Goal: Check status: Check status

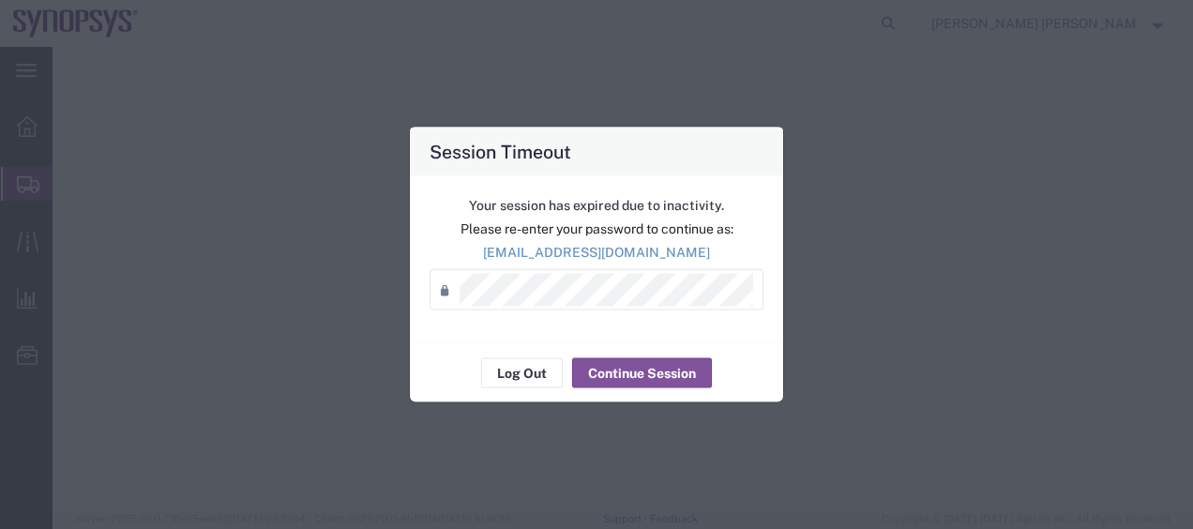
select select
select select "63109"
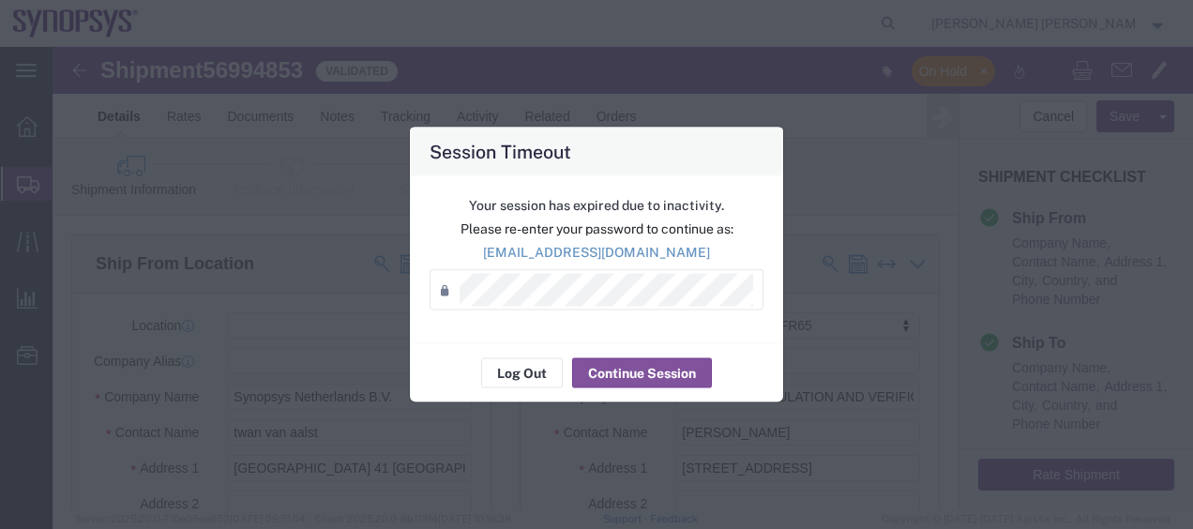
scroll to position [38, 0]
click at [628, 368] on button "Continue Session" at bounding box center [642, 373] width 140 height 30
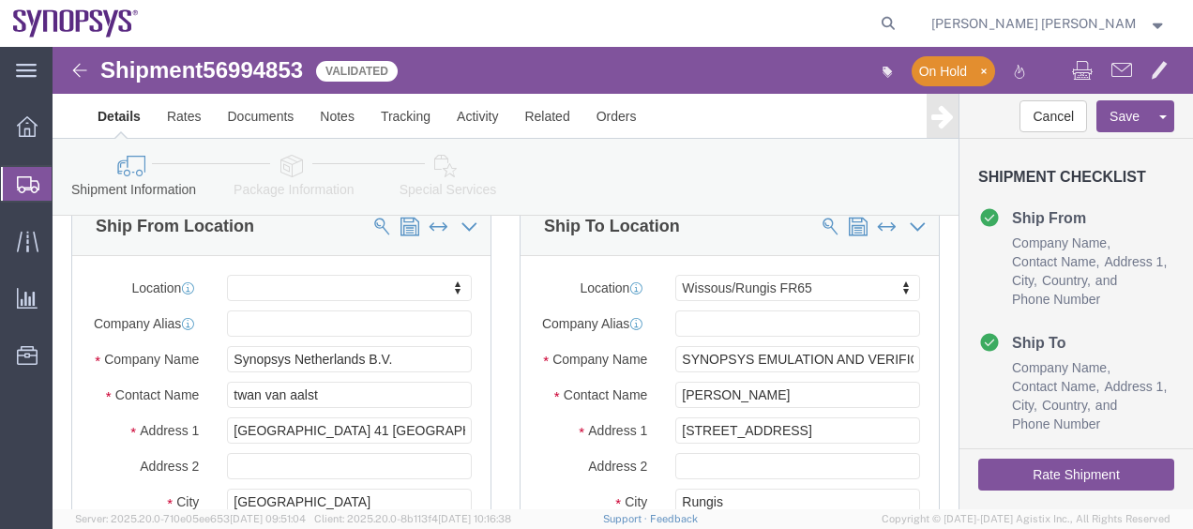
click at [0, 0] on span "Shipment Manager" at bounding box center [0, 0] width 0 height 0
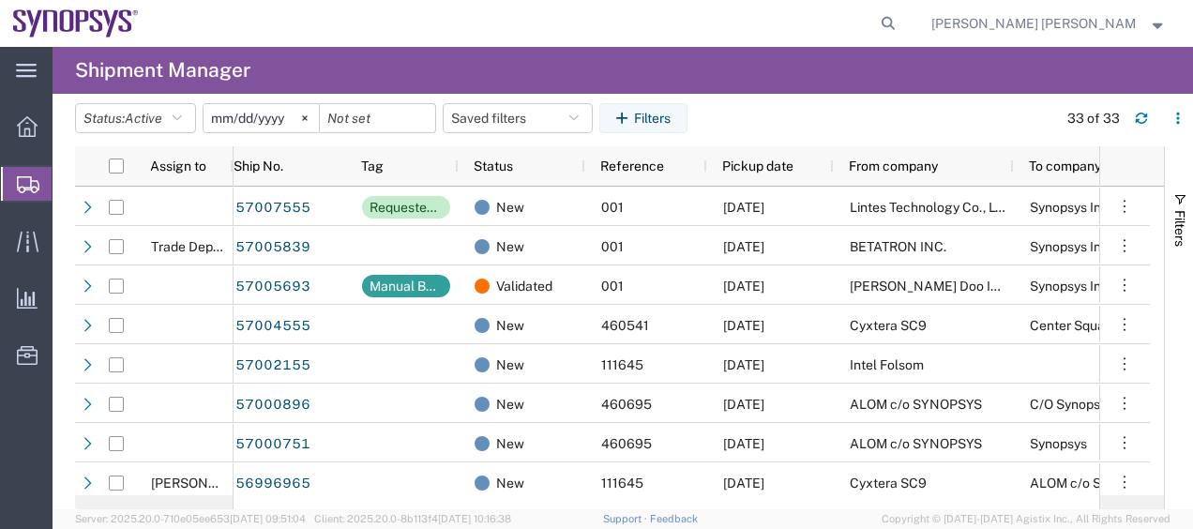
scroll to position [252, 0]
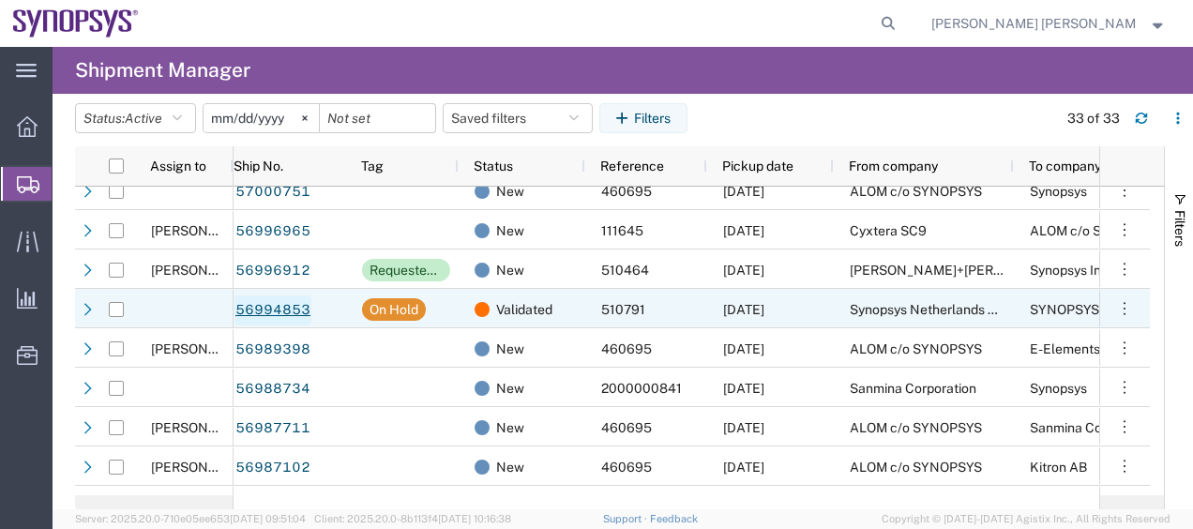
click at [280, 310] on link "56994853" at bounding box center [273, 310] width 77 height 30
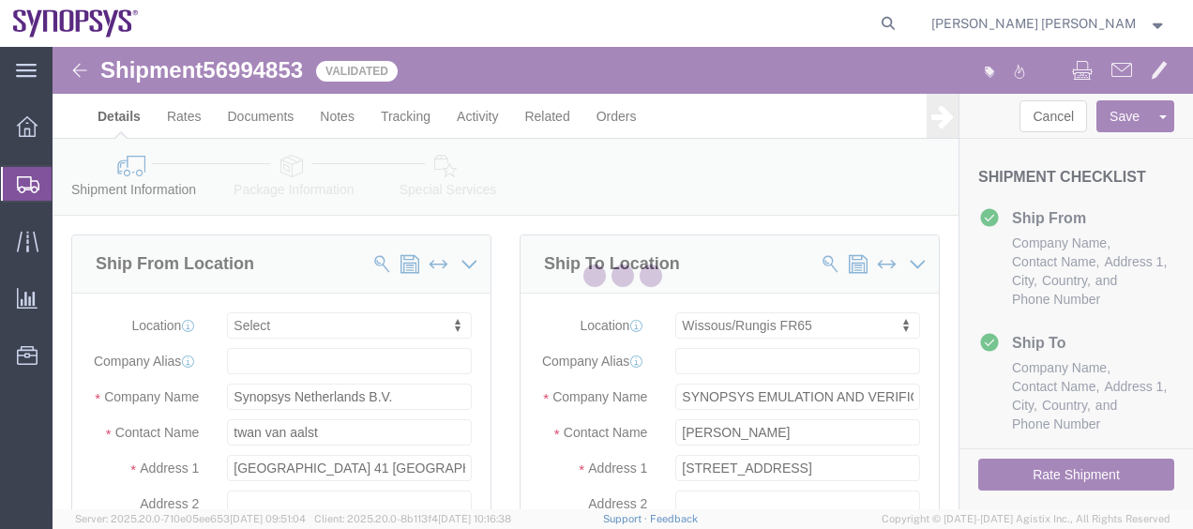
click at [294, 68] on div at bounding box center [623, 278] width 1141 height 462
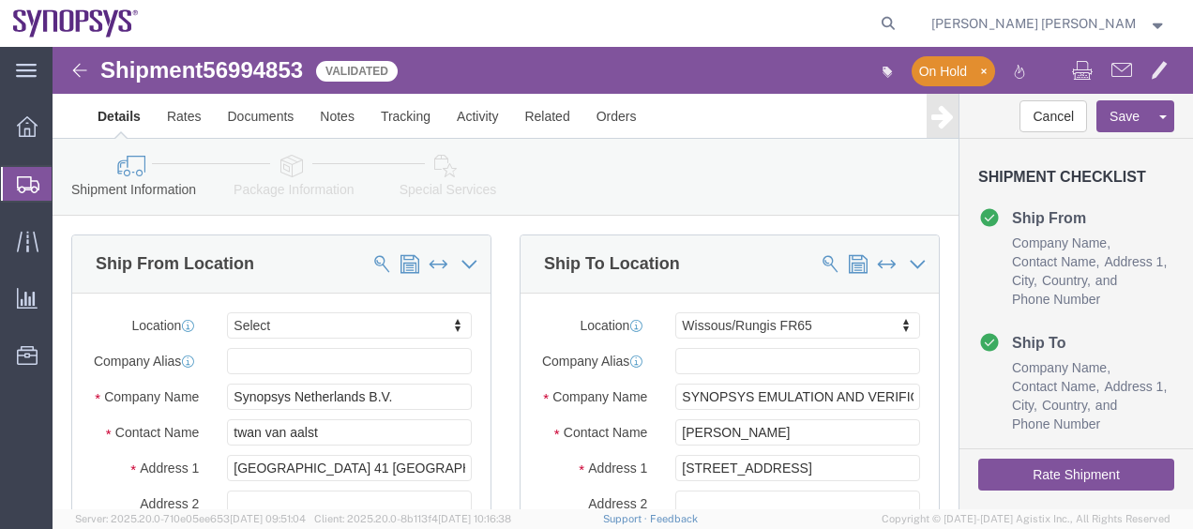
select select
select select "63109"
click span "56994853"
drag, startPoint x: 294, startPoint y: 68, endPoint x: 241, endPoint y: 22, distance: 70.4
click span "56994853"
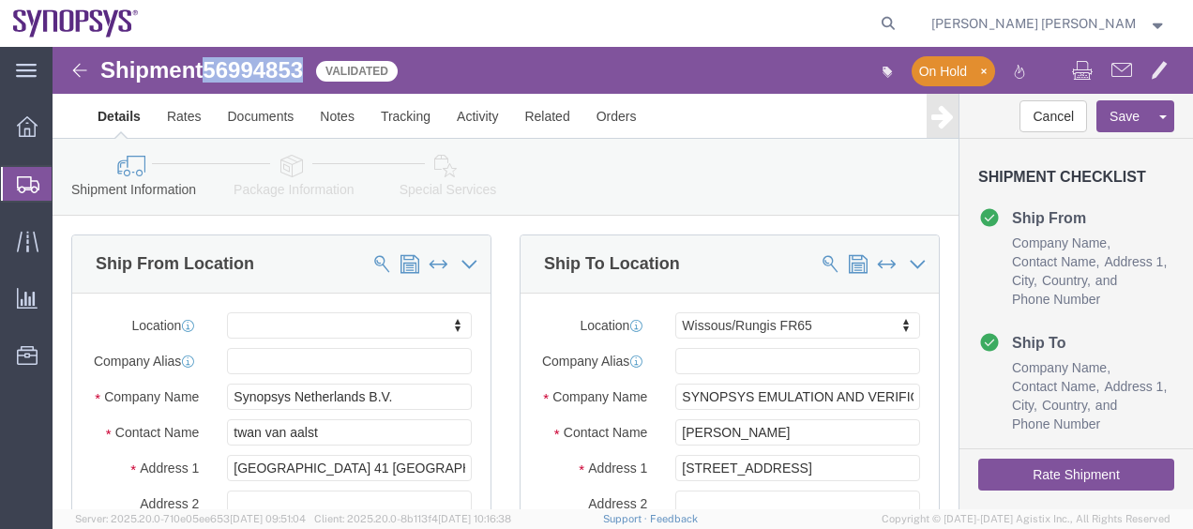
copy span "56994853"
click div "Ship From Location Location My Profile Location [GEOGRAPHIC_DATA] DE04 Agrate B…"
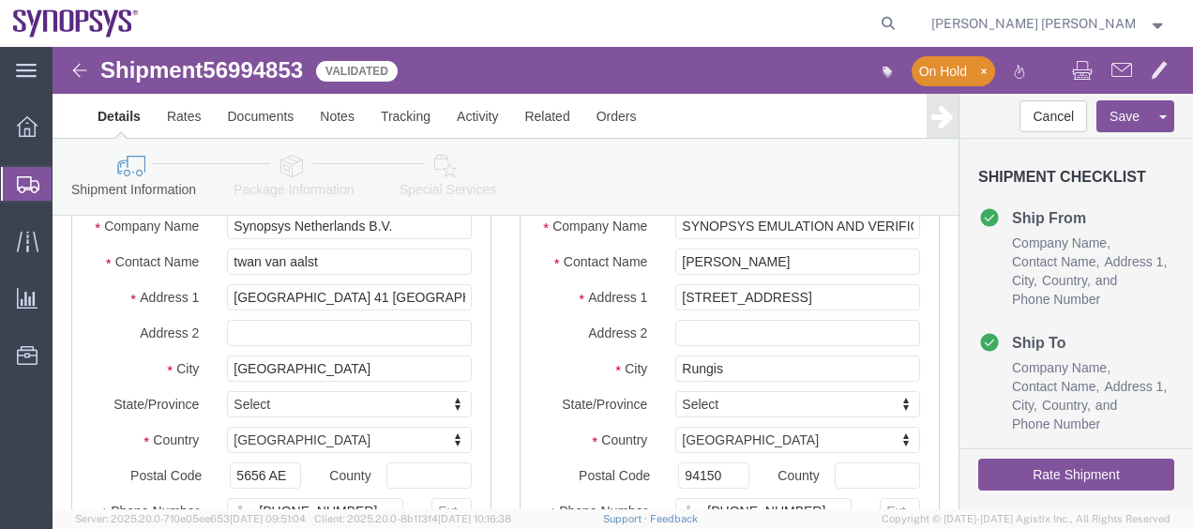
scroll to position [188, 0]
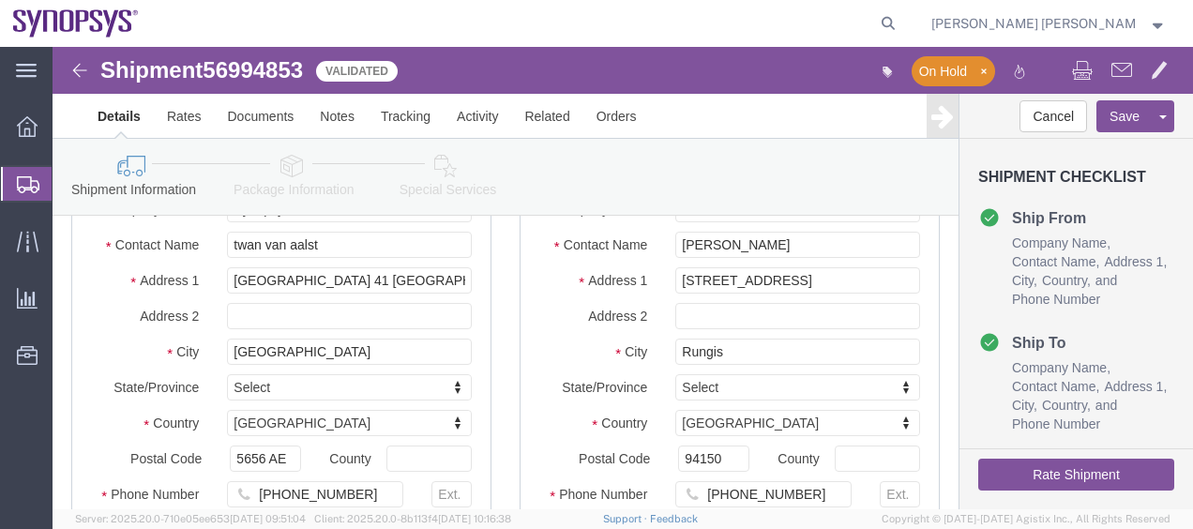
click div "Ship To Location Location [GEOGRAPHIC_DATA]/Rungis FR65 My Profile Location [GE…"
click label "Country"
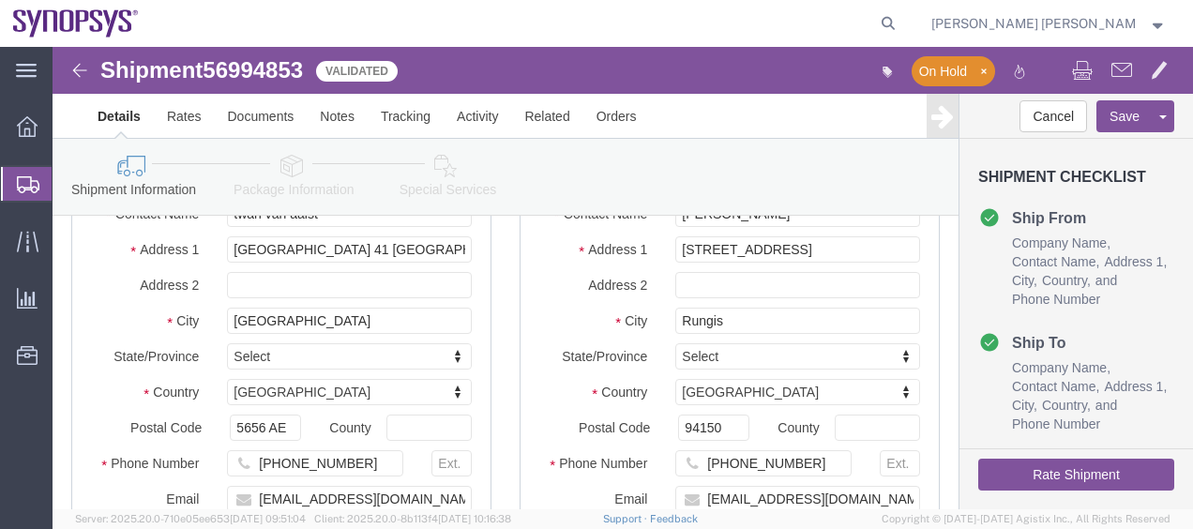
scroll to position [225, 0]
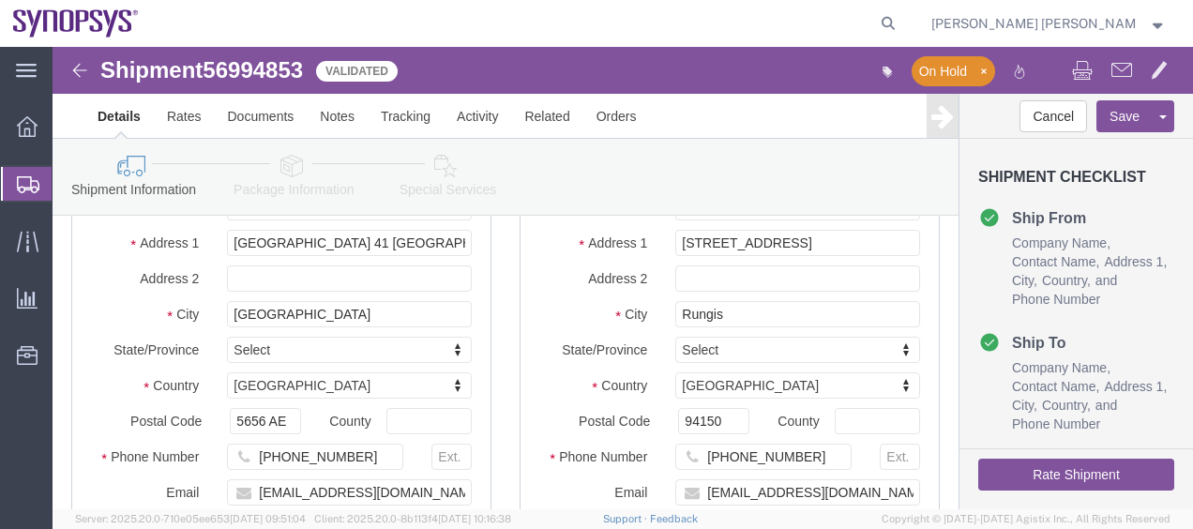
click div "Ship To Location Location [GEOGRAPHIC_DATA]/Rungis FR65 My Profile Location [GE…"
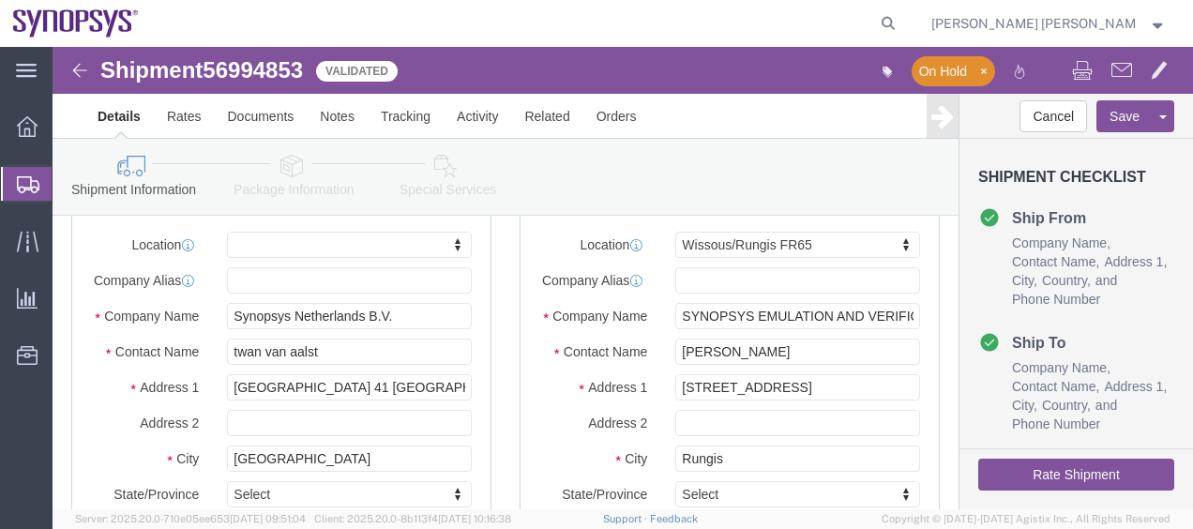
scroll to position [38, 0]
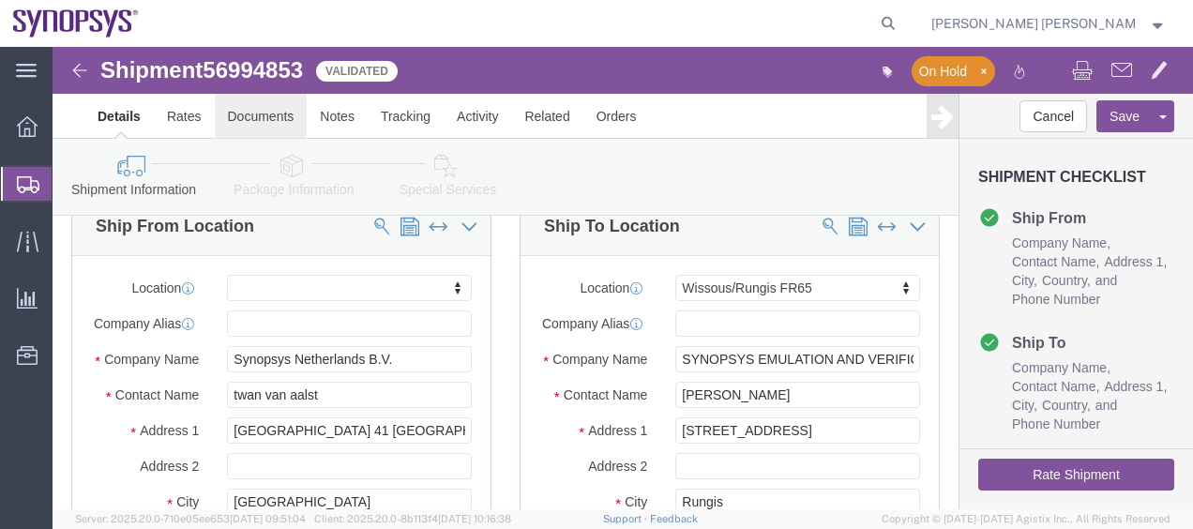
click link "Documents"
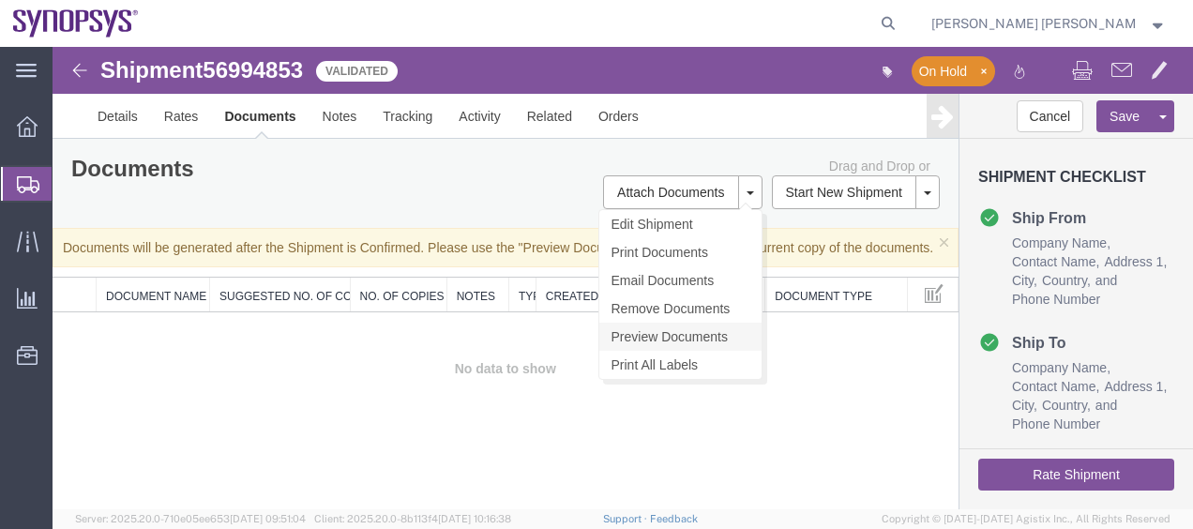
click at [717, 332] on link "Preview Documents" at bounding box center [680, 337] width 162 height 28
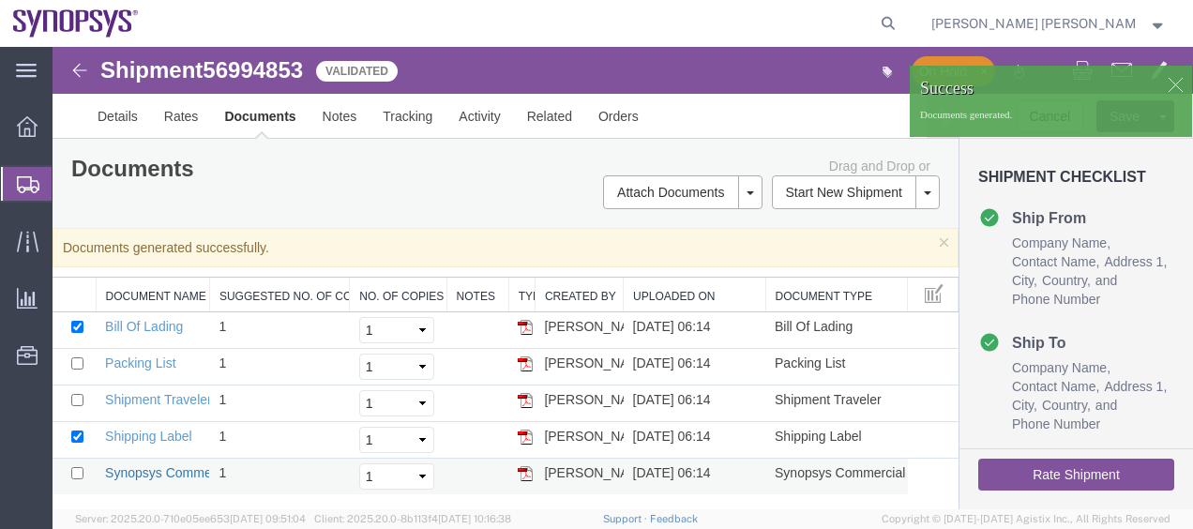
click at [160, 474] on link "Synopsys Commercial Invoice" at bounding box center [193, 472] width 176 height 15
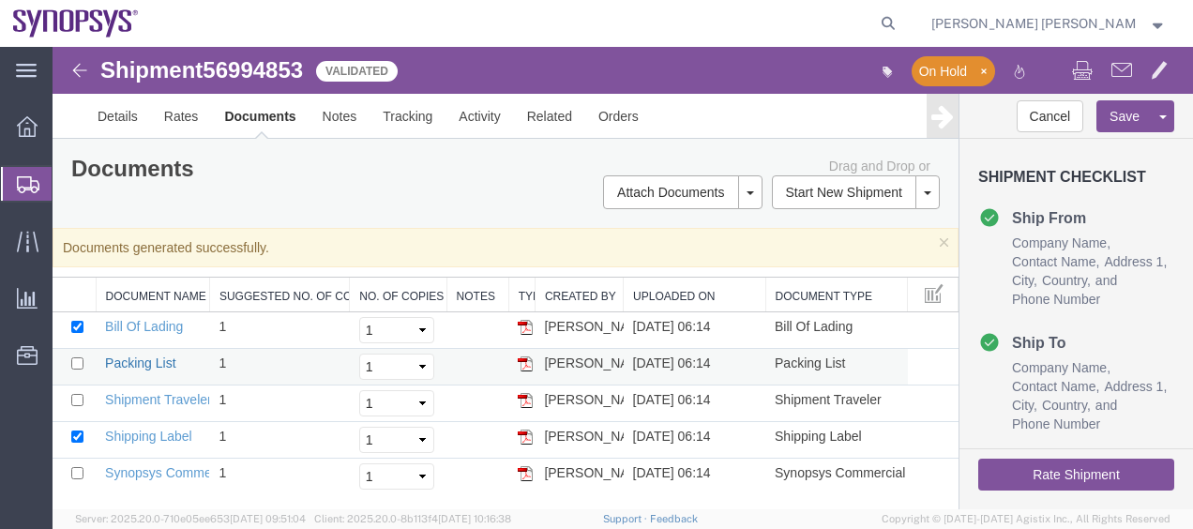
click at [131, 361] on link "Packing List" at bounding box center [140, 363] width 70 height 15
